Goal: Transaction & Acquisition: Obtain resource

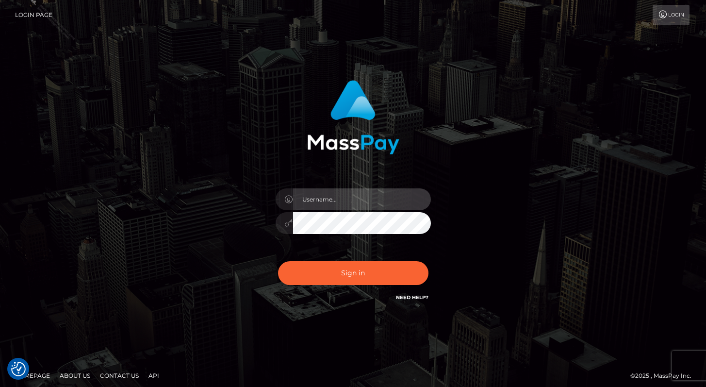
click at [362, 206] on input "text" at bounding box center [362, 199] width 138 height 22
click at [376, 196] on input "text" at bounding box center [362, 199] width 138 height 22
type input "Alweng.megabonanza"
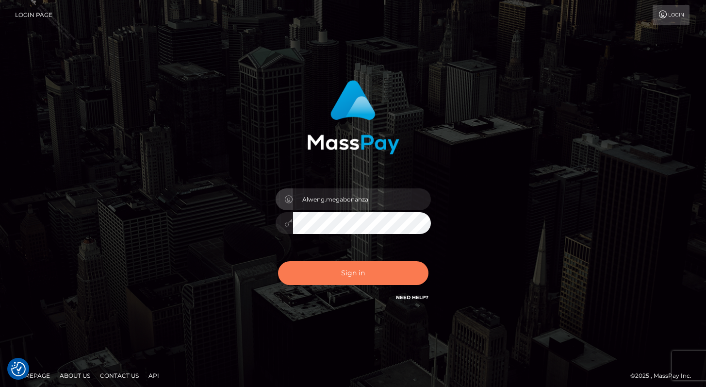
click at [385, 263] on button "Sign in" at bounding box center [353, 273] width 150 height 24
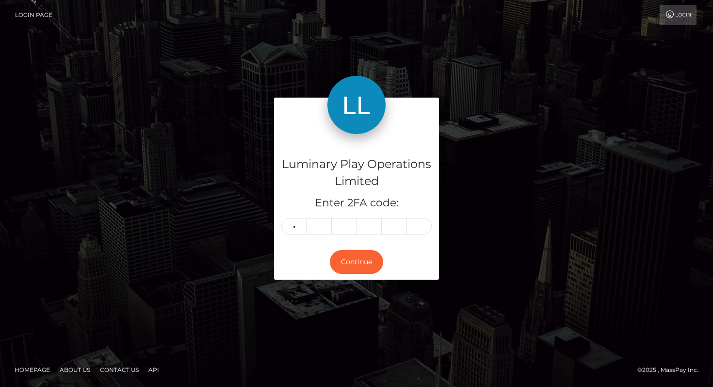
type input "8"
type input "5"
type input "9"
type input "8"
type input "5"
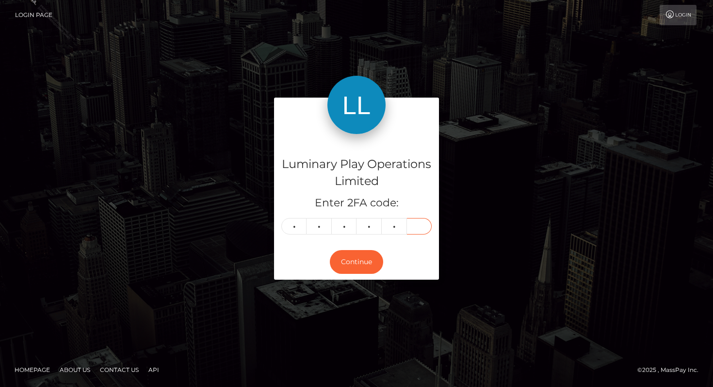
type input "3"
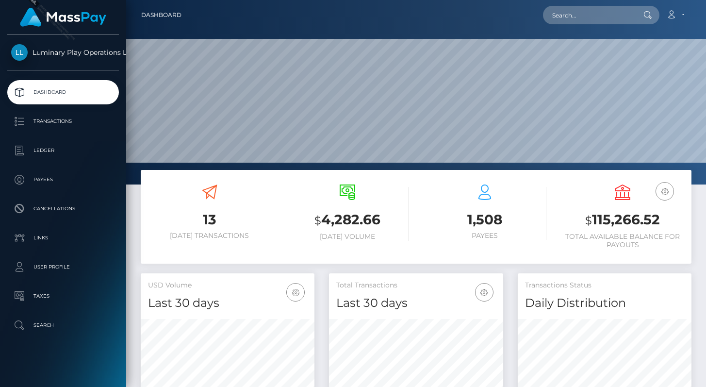
scroll to position [172, 174]
click at [69, 127] on p "Transactions" at bounding box center [63, 121] width 104 height 15
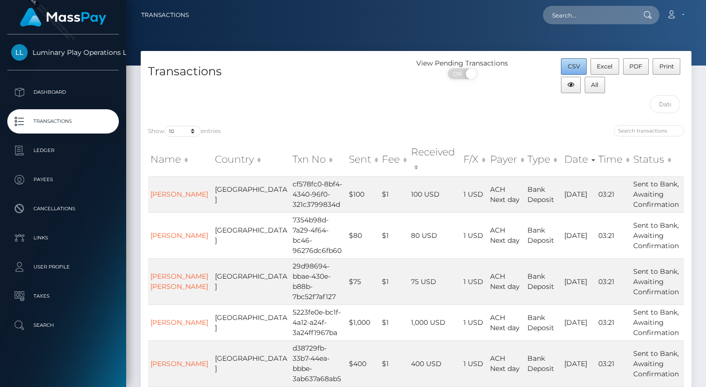
click at [564, 62] on button "CSV" at bounding box center [574, 66] width 26 height 16
click at [529, 14] on div "Loading... Loading... Account Edit Profile Logout" at bounding box center [443, 15] width 494 height 20
click at [595, 87] on span "All" at bounding box center [594, 84] width 7 height 7
click at [609, 72] on button "Excel" at bounding box center [604, 66] width 29 height 16
click at [569, 66] on span "CSV" at bounding box center [574, 66] width 13 height 7
